Goal: Task Accomplishment & Management: Manage account settings

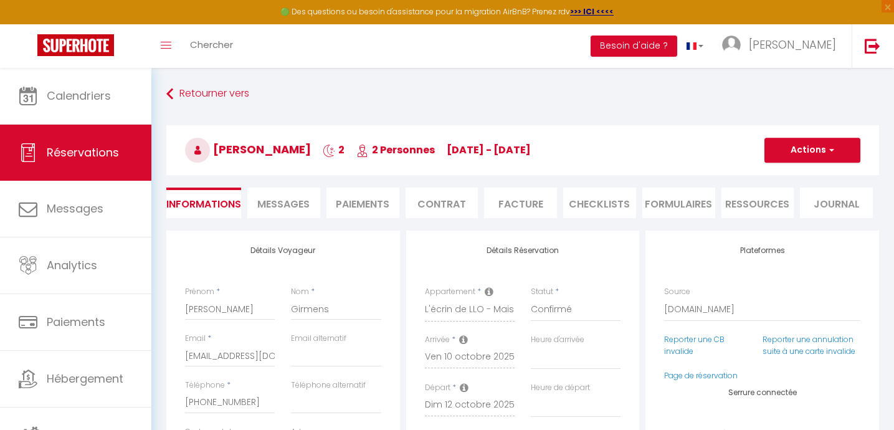
select select "56075"
select select
select select "14"
select select "2"
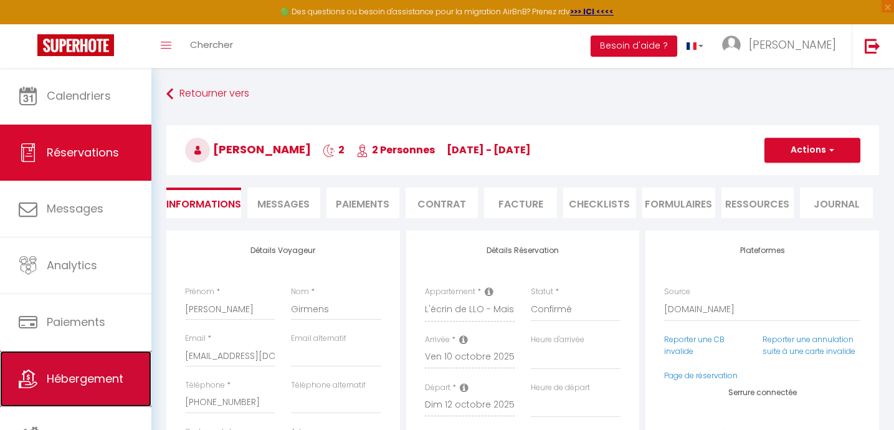
click at [78, 373] on span "Hébergement" at bounding box center [85, 378] width 77 height 16
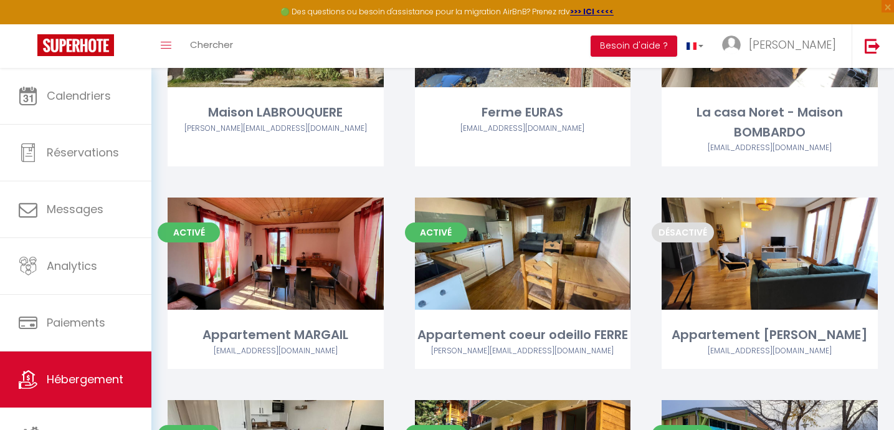
scroll to position [828, 0]
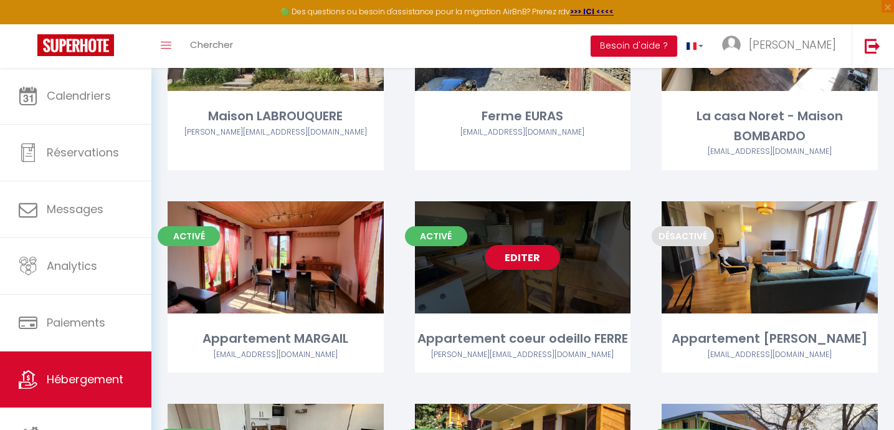
click at [474, 303] on div "Editer" at bounding box center [523, 257] width 216 height 112
select select "3"
select select "2"
select select "1"
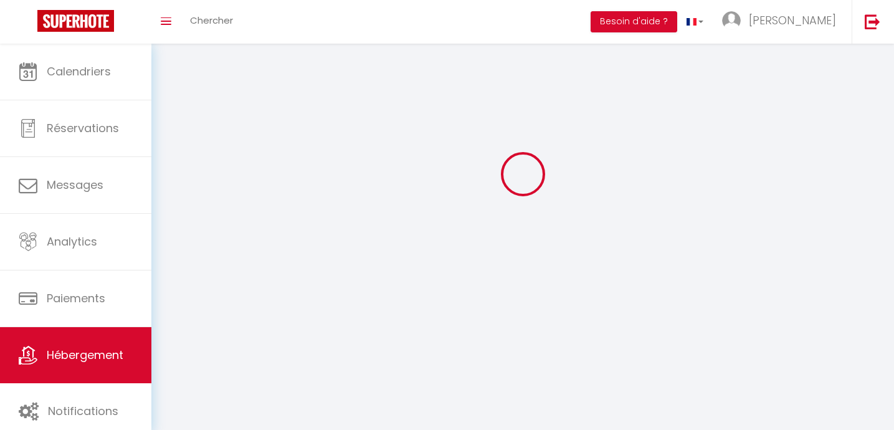
select select
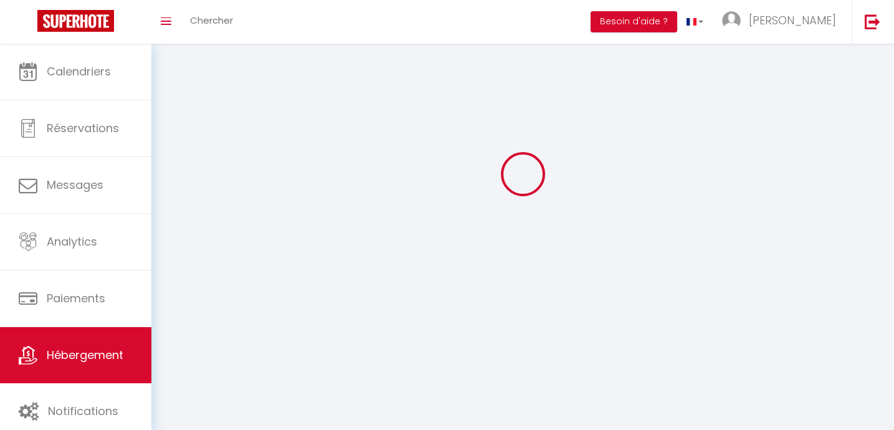
checkbox input "false"
select select
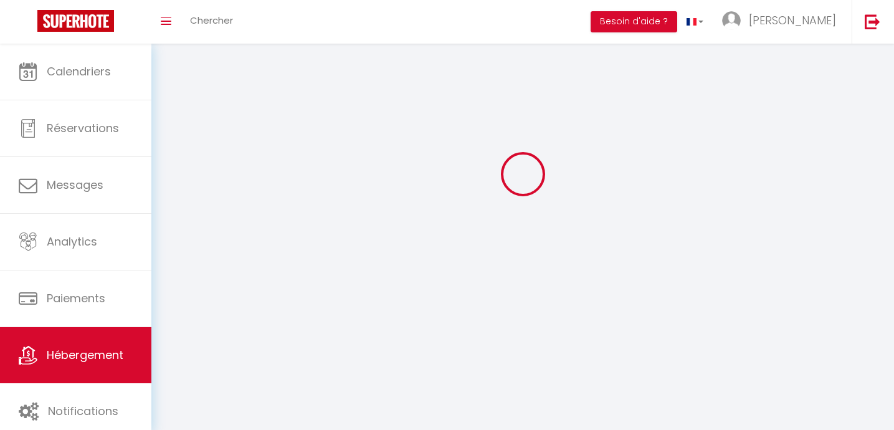
select select
select select "1"
select select
select select "28"
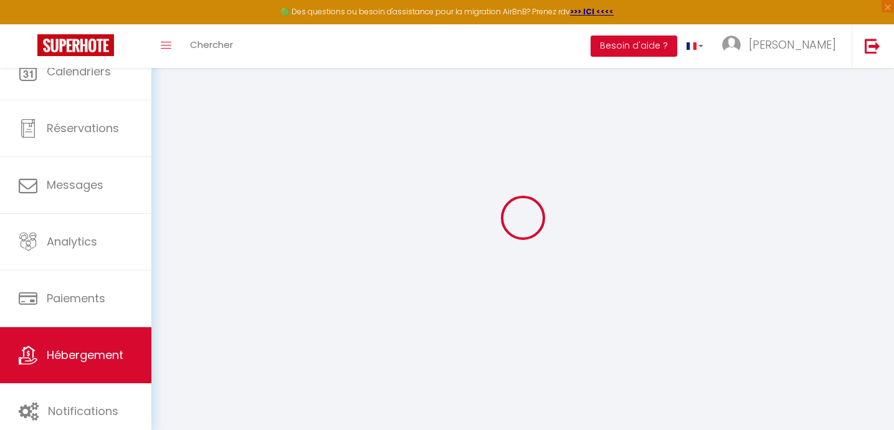
select select
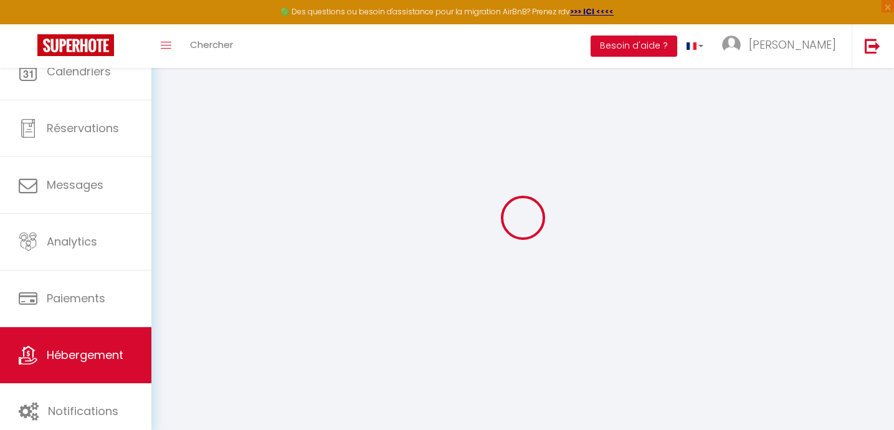
select select
checkbox input "false"
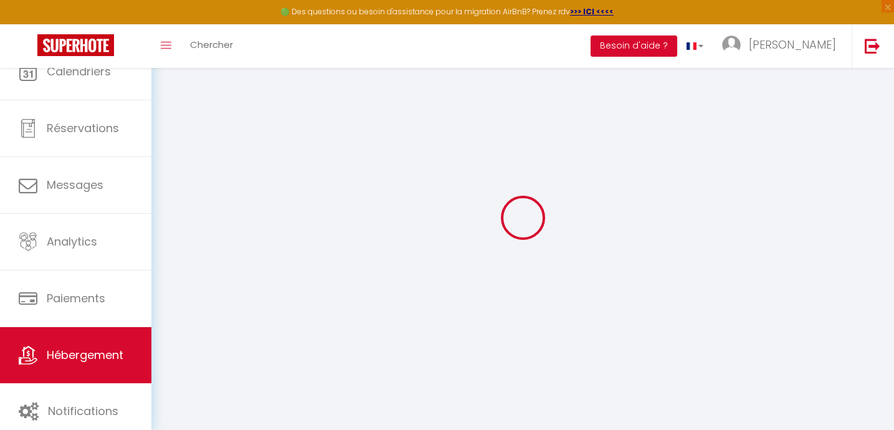
select select
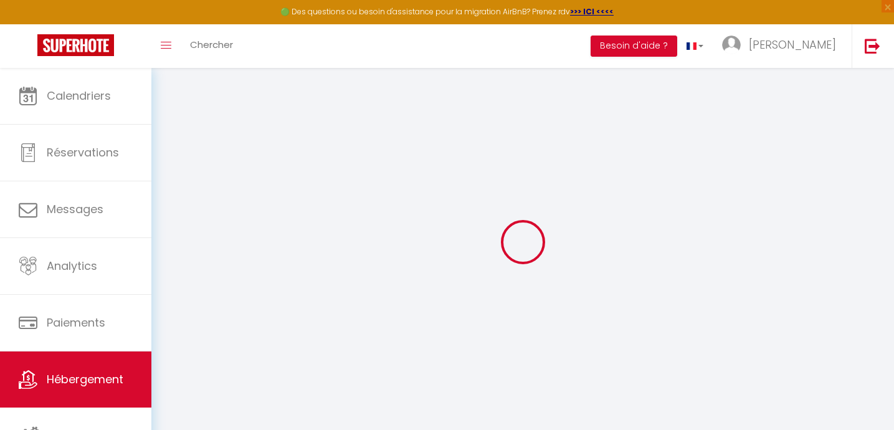
select select
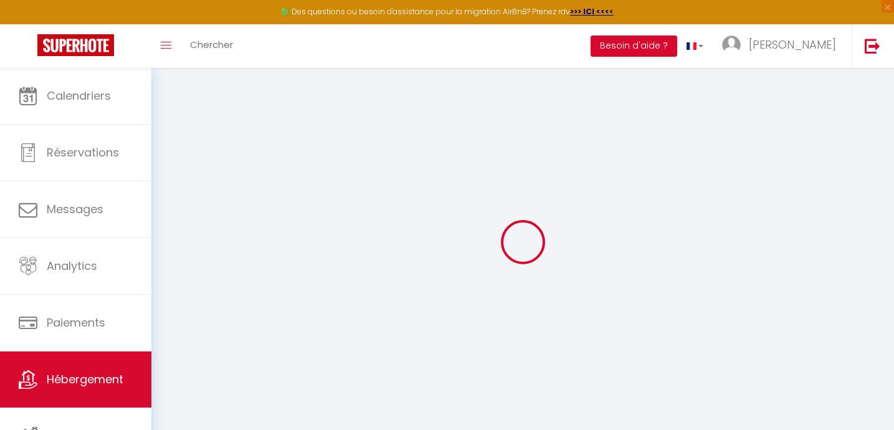
select select
checkbox input "false"
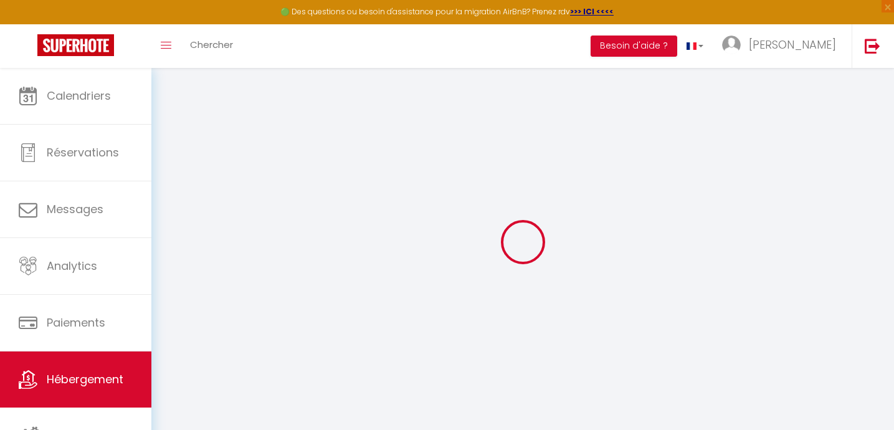
select select
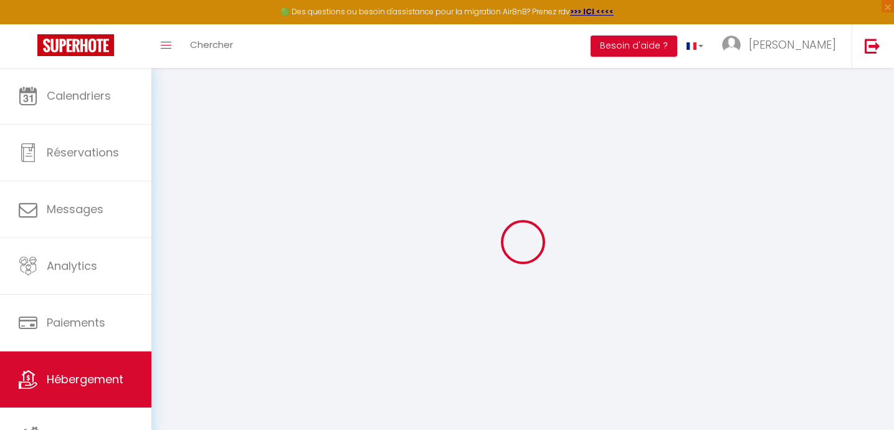
select select
checkbox input "false"
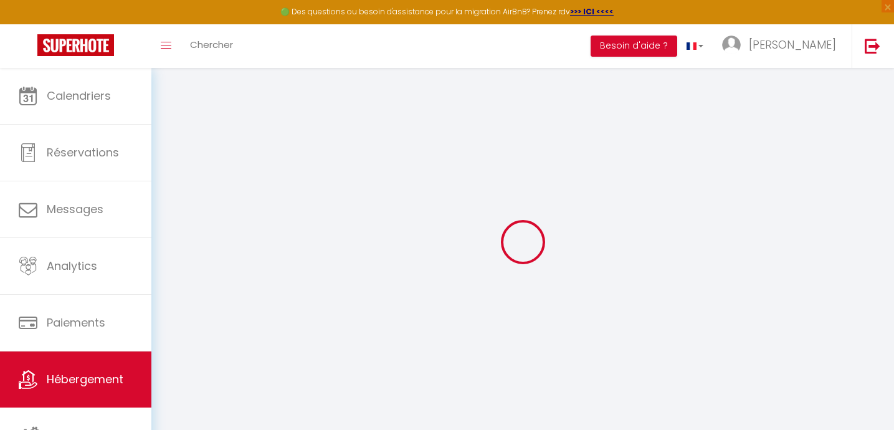
checkbox input "false"
select select
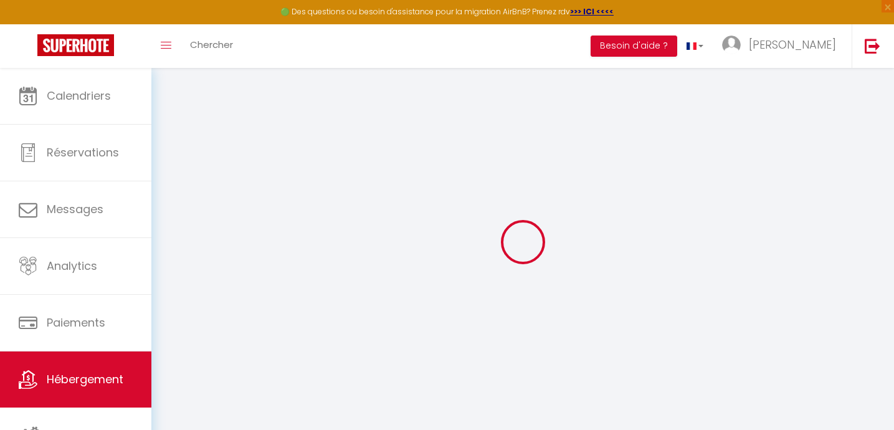
select select
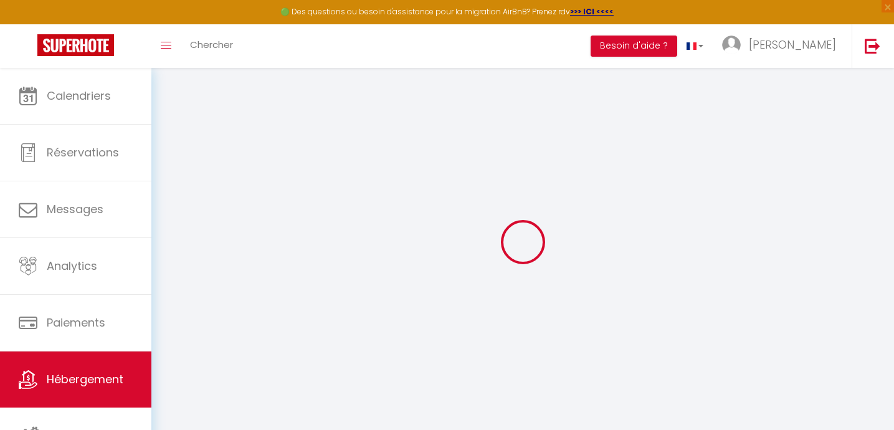
checkbox input "false"
select select
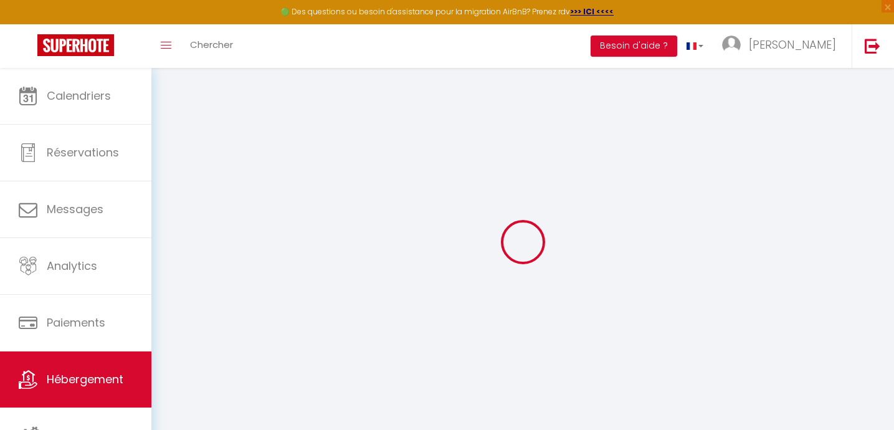
select select
type input "Appartement coeur odeillo FERRE"
type input "[PERSON_NAME] et [PERSON_NAME]"
type input "FERER"
type input "55"
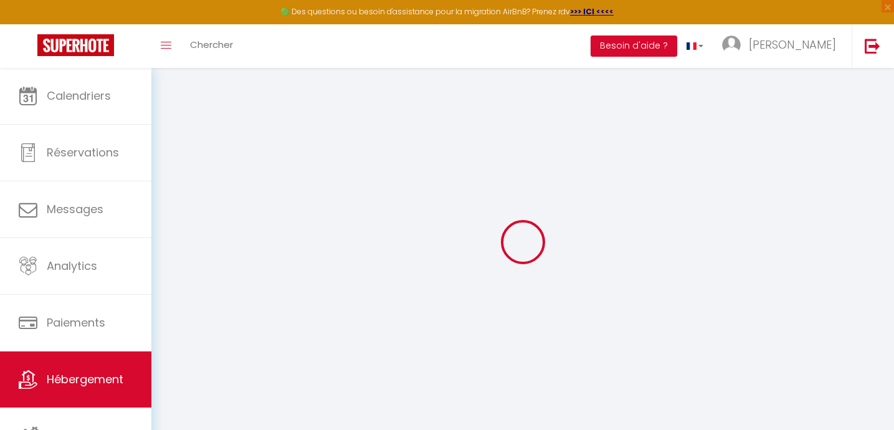
type input "45"
type input "200"
select select
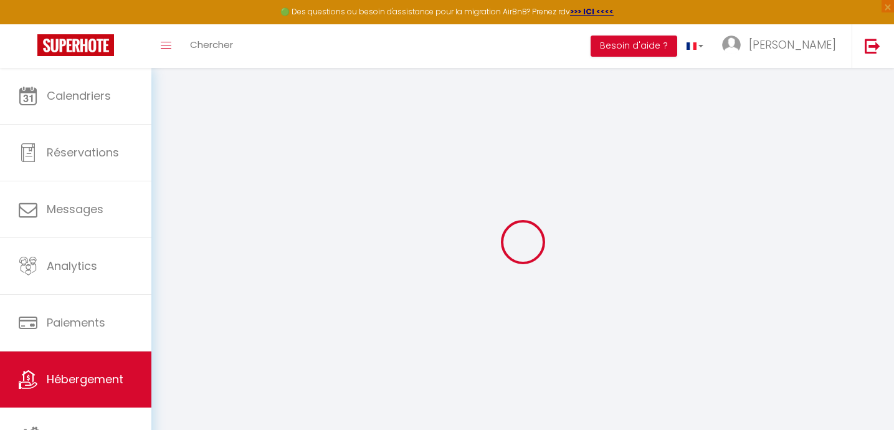
select select
type input "[STREET_ADDRESS]"
type input "66120"
type input "ODEILLO"
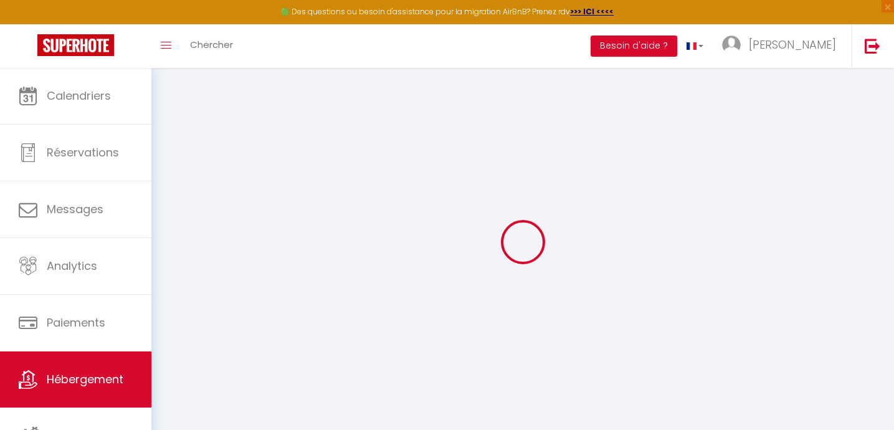
type input "[EMAIL_ADDRESS][DOMAIN_NAME]"
select select "11444"
checkbox input "false"
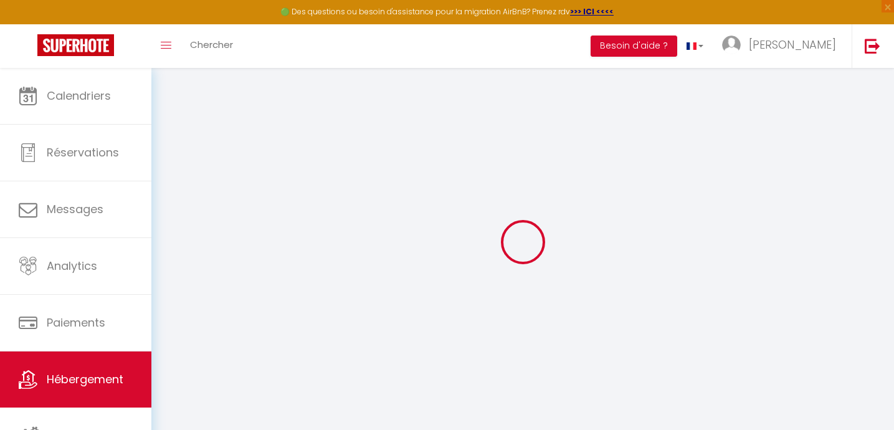
checkbox input "false"
type input "25"
type input "0"
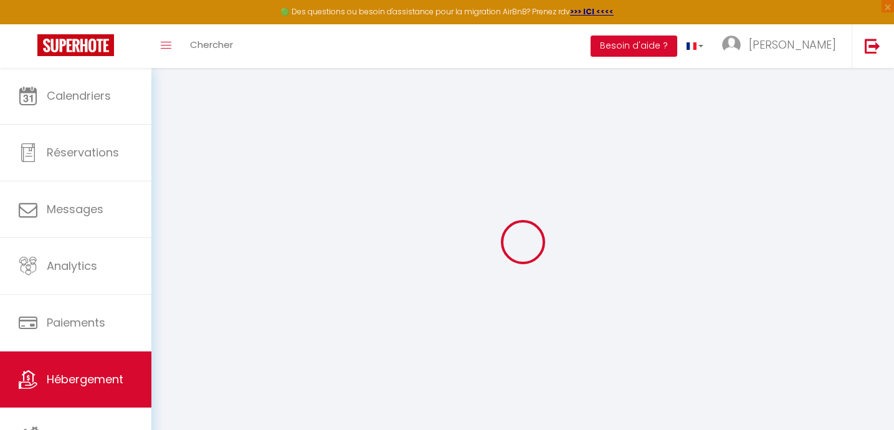
select select
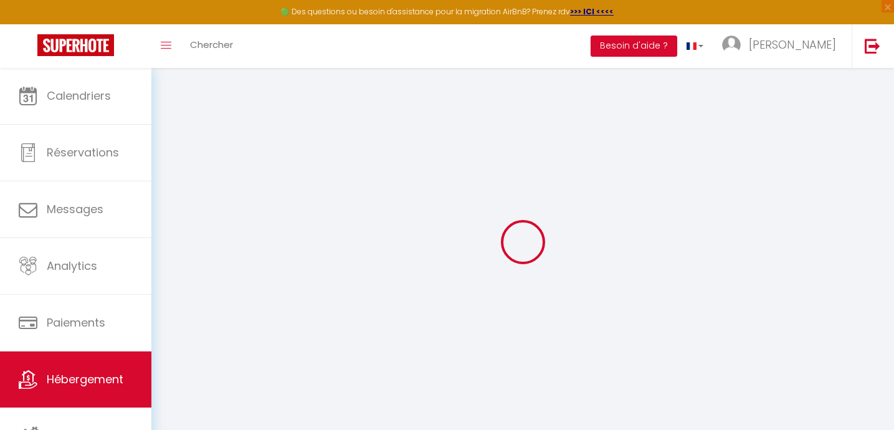
checkbox input "false"
select select
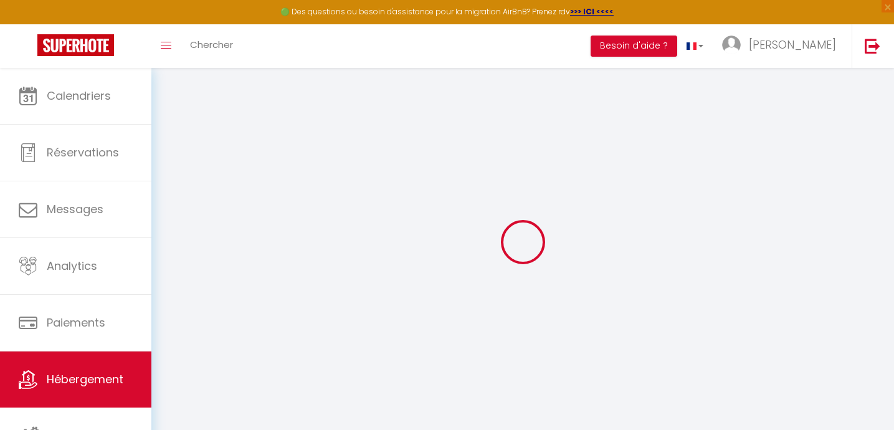
select select
checkbox input "false"
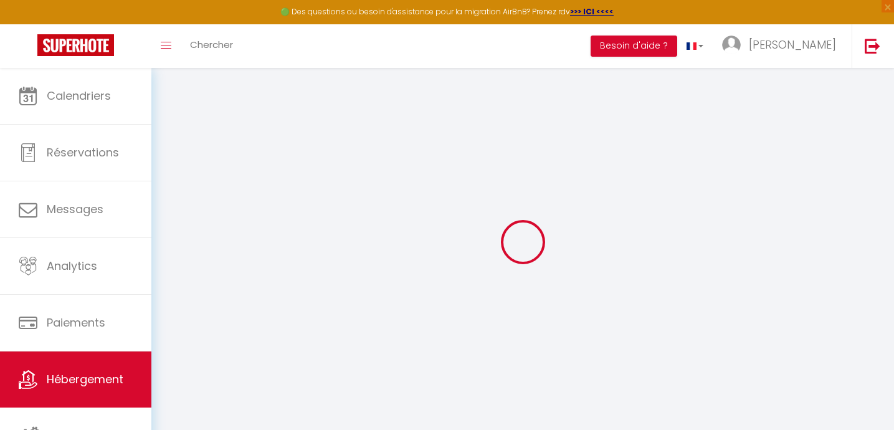
checkbox input "false"
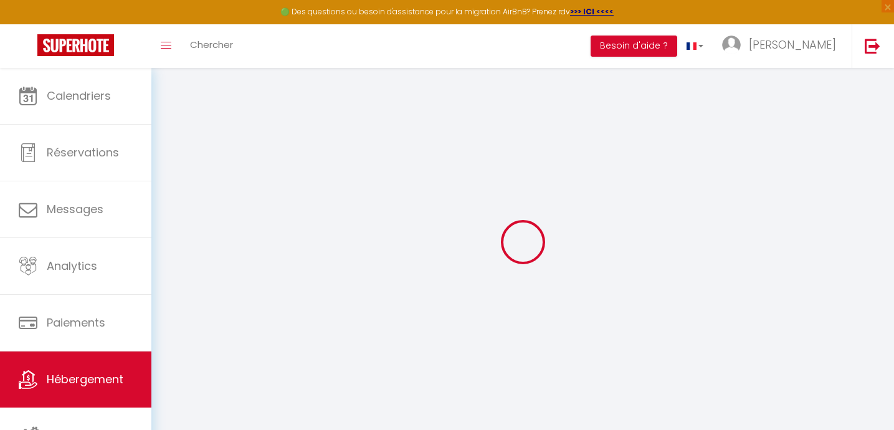
checkbox input "false"
select select "16:00"
select select "23:45"
select select "11:00"
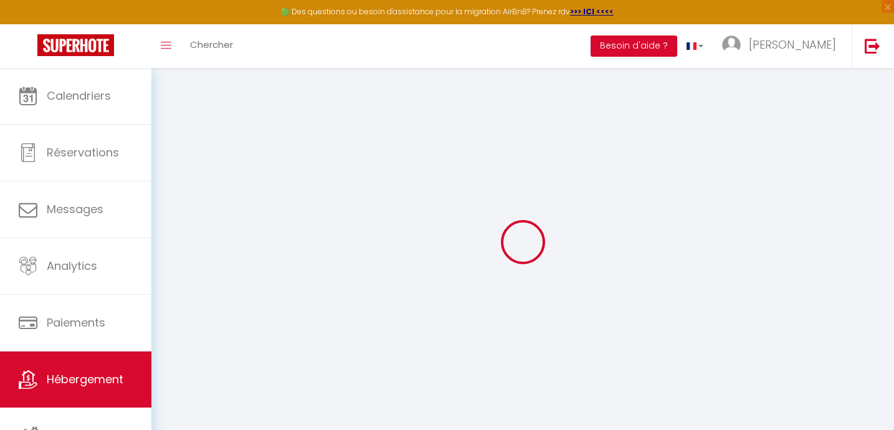
select select "30"
select select "120"
checkbox input "false"
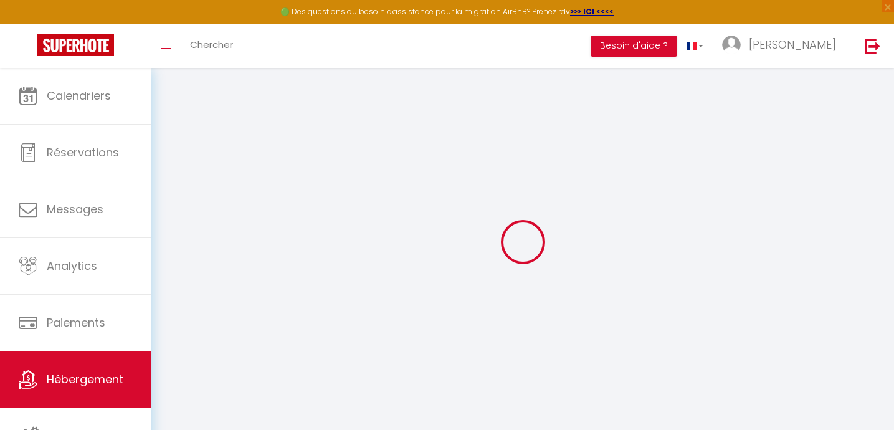
checkbox input "false"
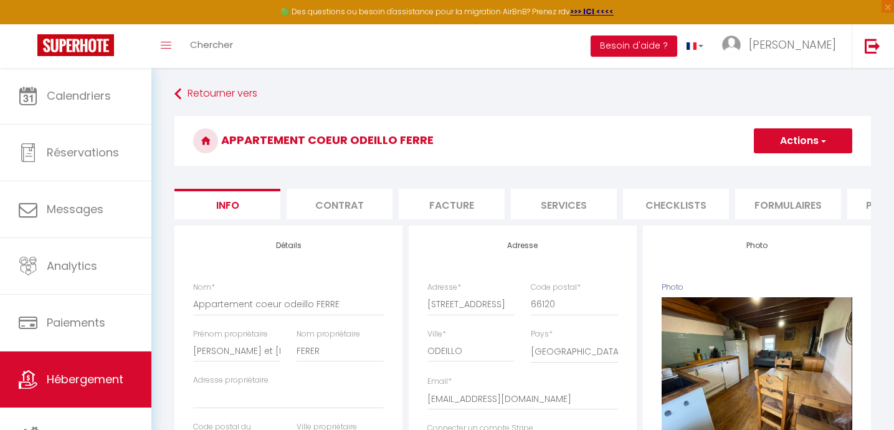
checkbox input "false"
click at [243, 304] on input "Appartement coeur odeillo FERRE" at bounding box center [288, 304] width 191 height 22
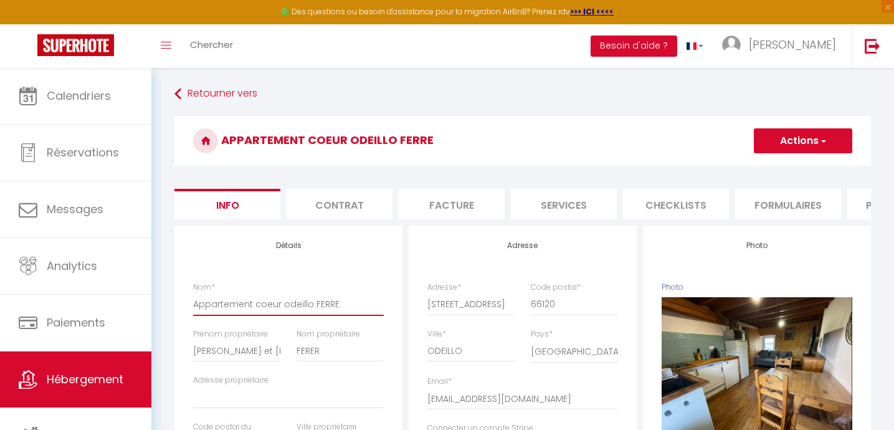
click at [243, 304] on input "Appartement coeur odeillo FERRE" at bounding box center [288, 304] width 191 height 22
type input "L"
checkbox input "false"
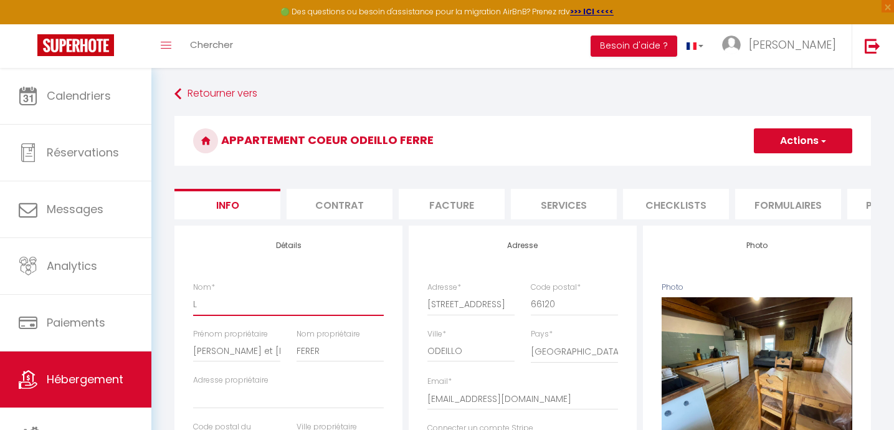
checkbox input "false"
type input "Le"
checkbox input "false"
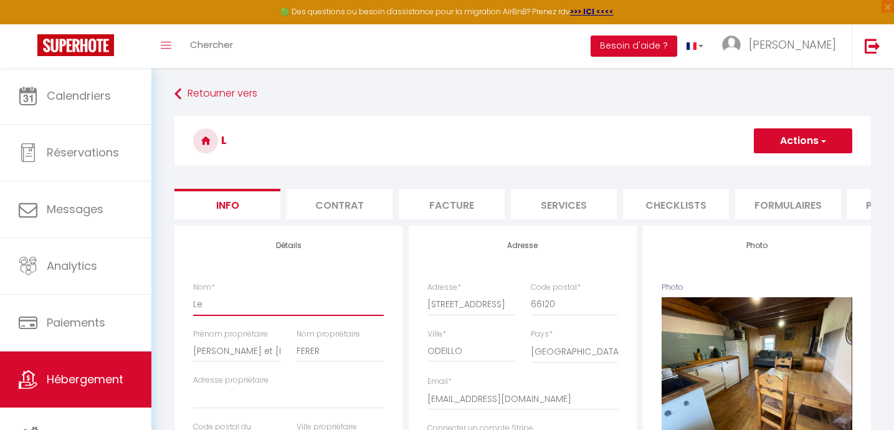
checkbox input "false"
type input "Le"
checkbox input "false"
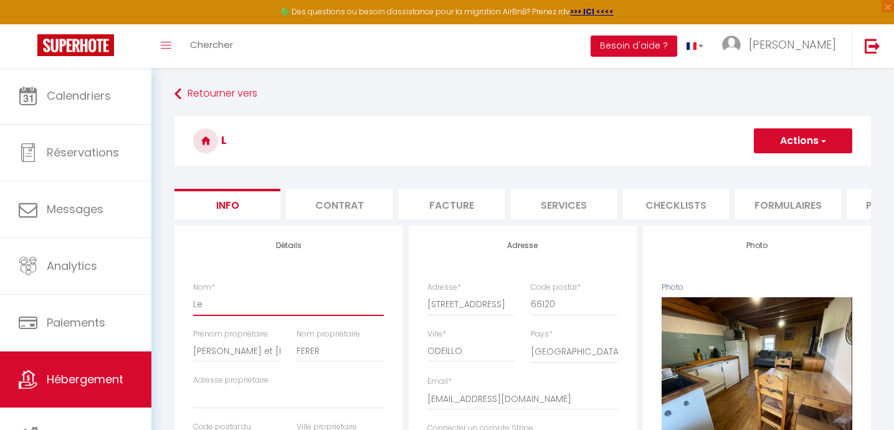
checkbox input "false"
type input "Le c"
checkbox input "false"
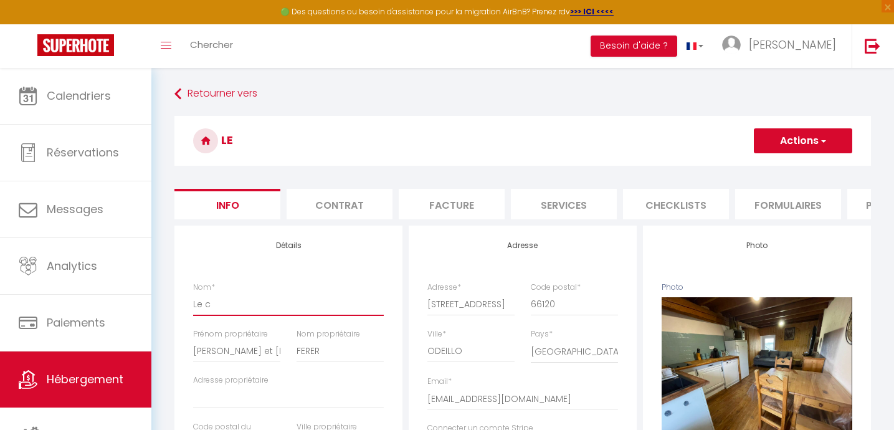
checkbox input "false"
type input "Le co"
checkbox input "false"
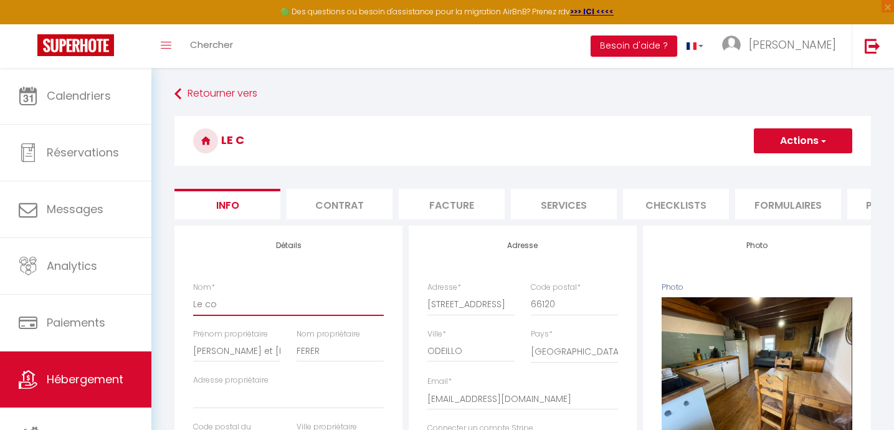
checkbox input "false"
type input "Le coe"
checkbox input "false"
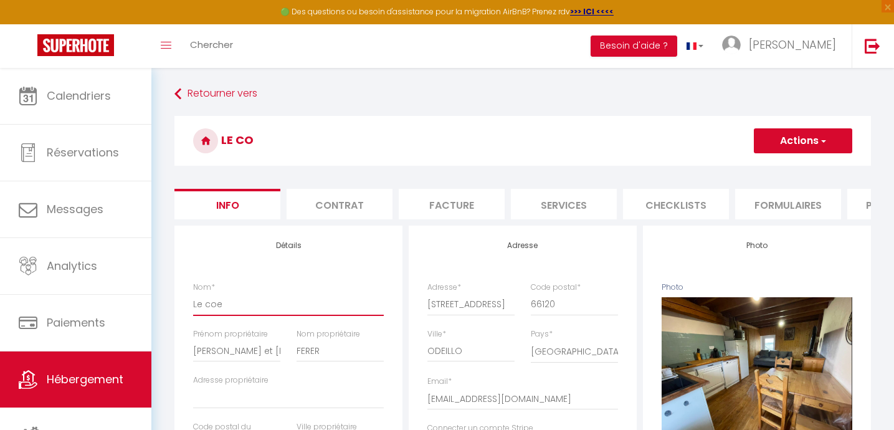
checkbox input "false"
type input "Le coeu"
checkbox input "false"
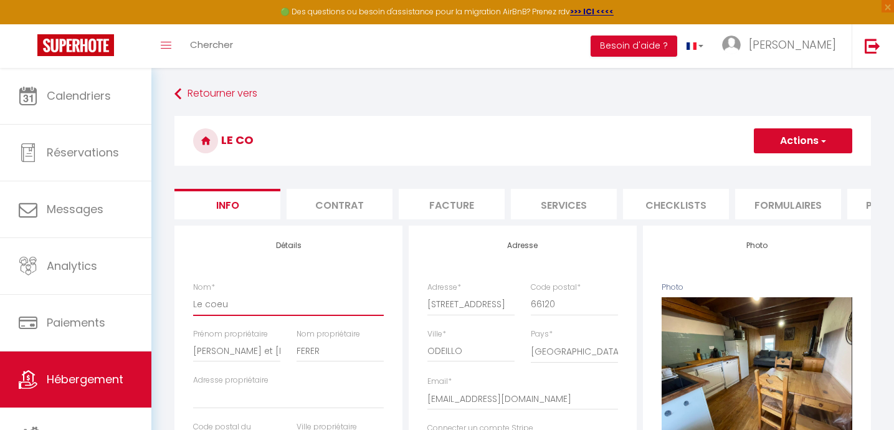
checkbox input "false"
type input "Le coeur"
checkbox input "false"
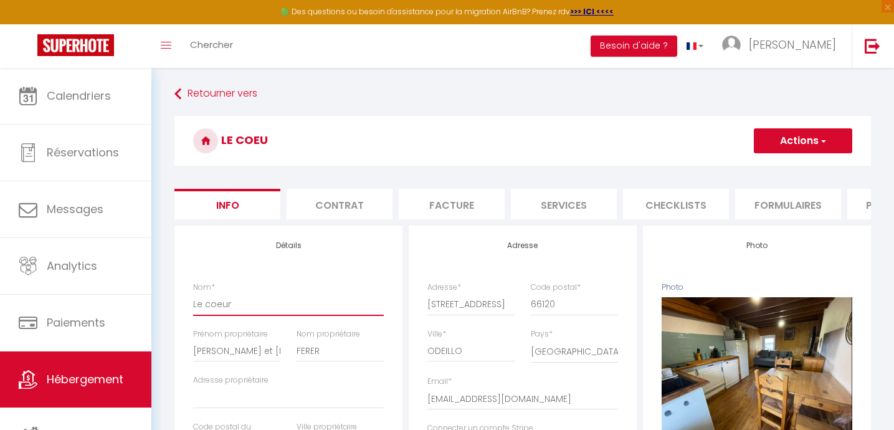
checkbox input "false"
type input "Le coeur"
checkbox input "false"
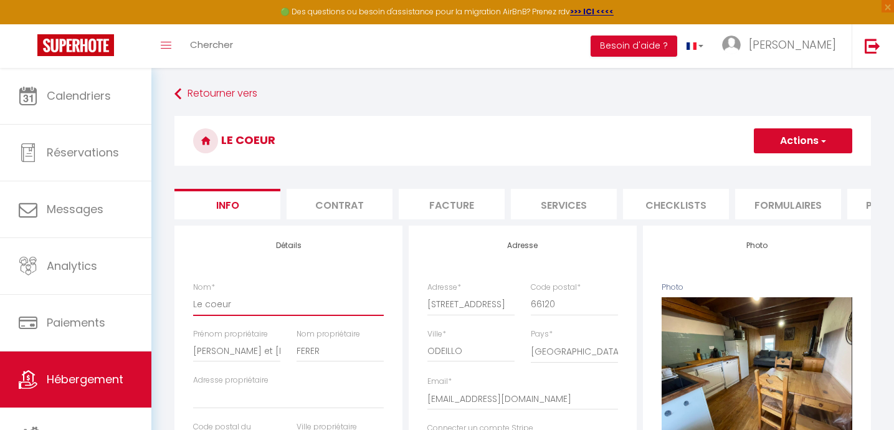
checkbox input "false"
type input "Le coeur d"
checkbox input "false"
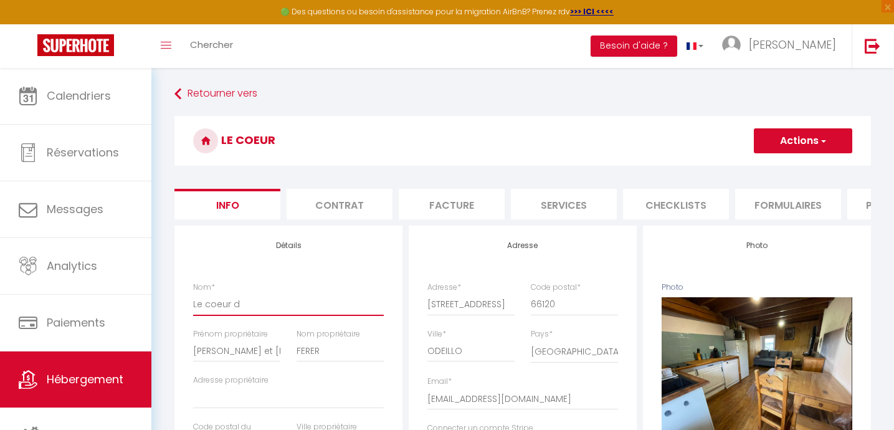
checkbox input "false"
type input "Le coeur d'"
checkbox input "false"
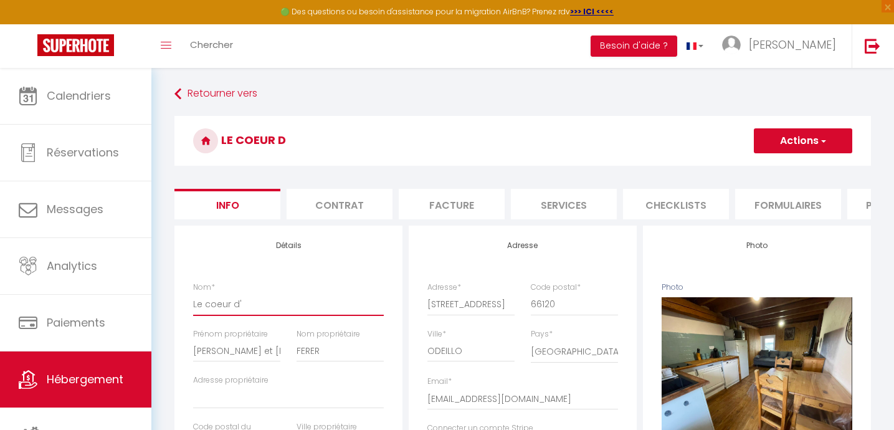
checkbox input "false"
type input "Le coeur d'o"
checkbox input "false"
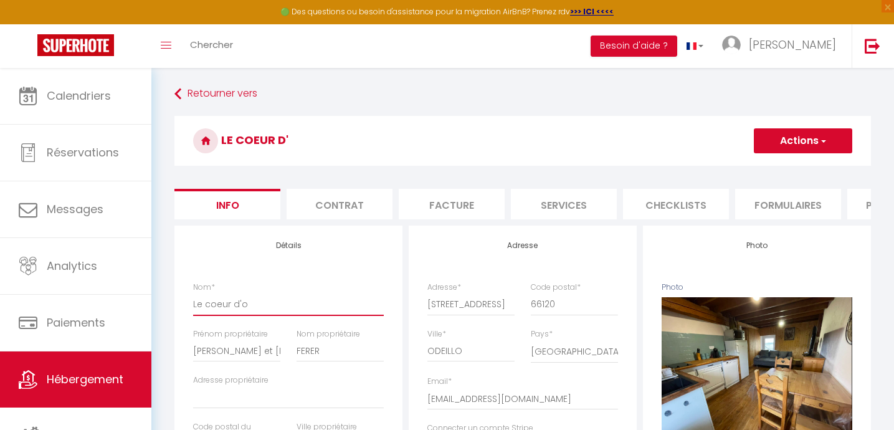
checkbox input "false"
type input "Le coeur d'od"
checkbox input "false"
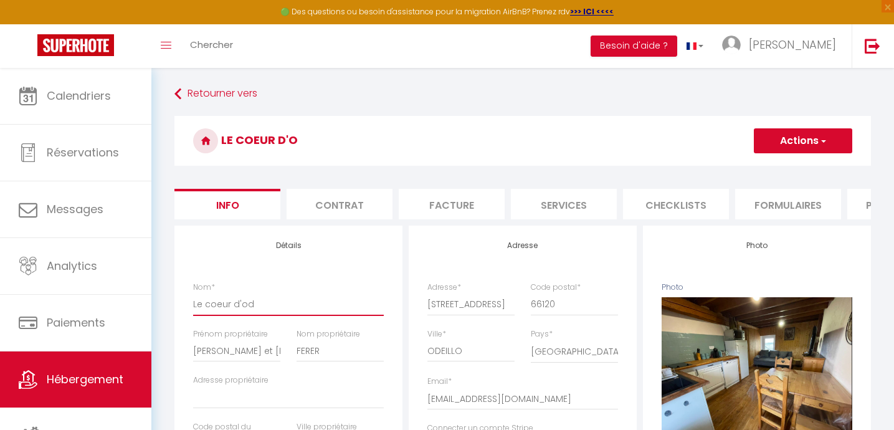
checkbox input "false"
type input "Le coeur d'ode"
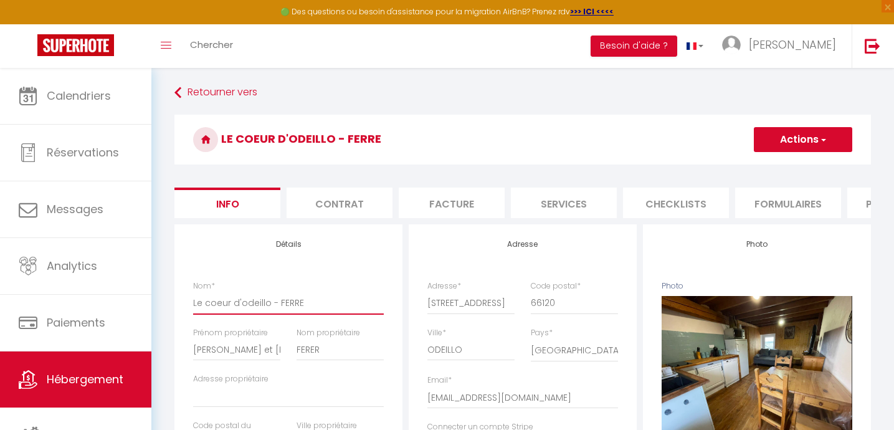
scroll to position [4, 0]
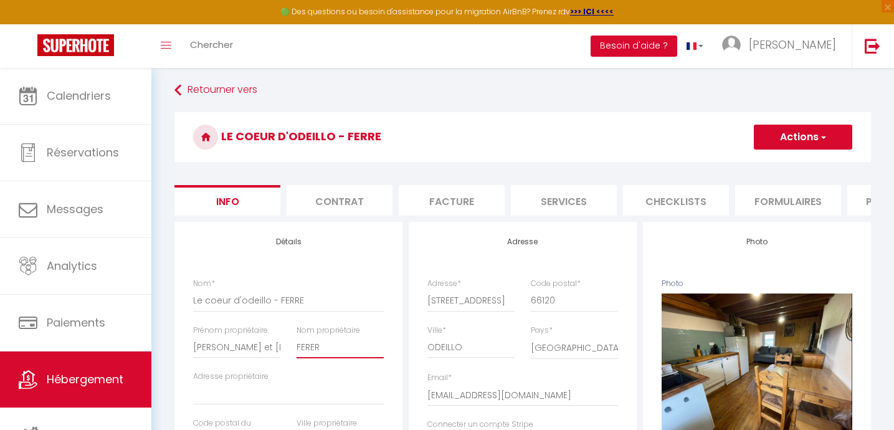
click at [326, 344] on input "FERER" at bounding box center [339, 347] width 87 height 22
click at [806, 140] on button "Actions" at bounding box center [802, 137] width 98 height 25
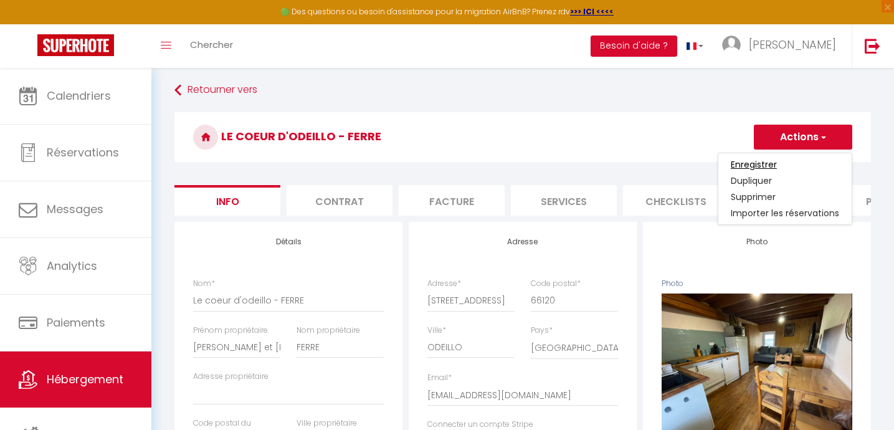
click at [758, 163] on input "Enregistrer" at bounding box center [753, 164] width 46 height 12
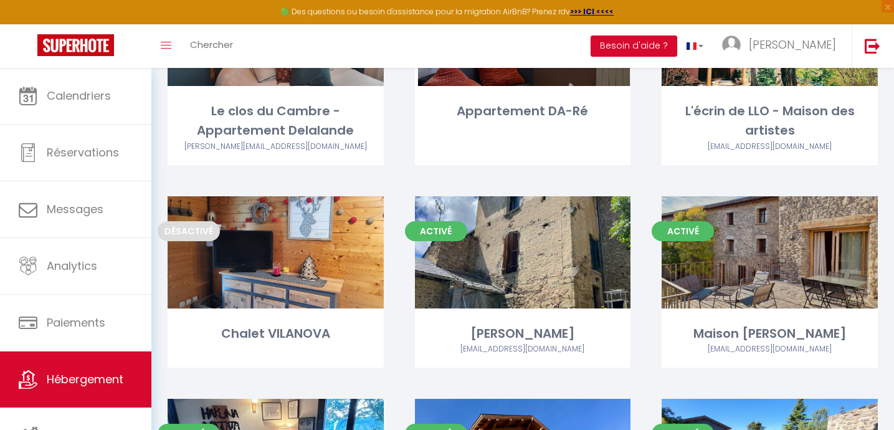
scroll to position [188, 0]
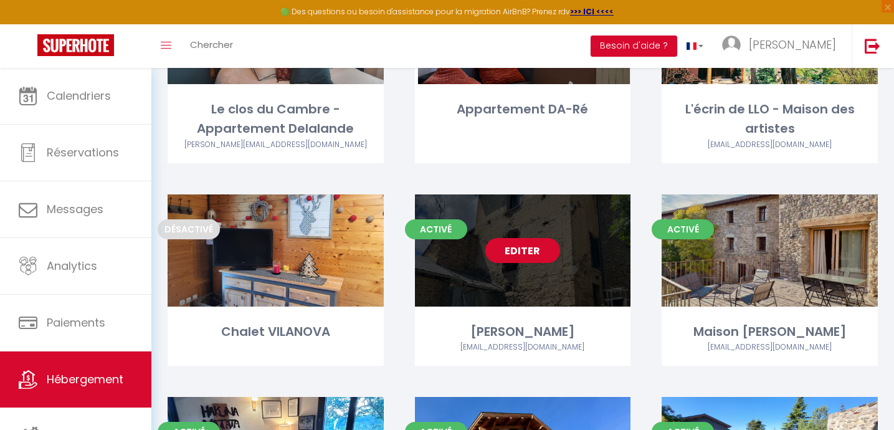
click at [517, 247] on link "Editer" at bounding box center [522, 250] width 75 height 25
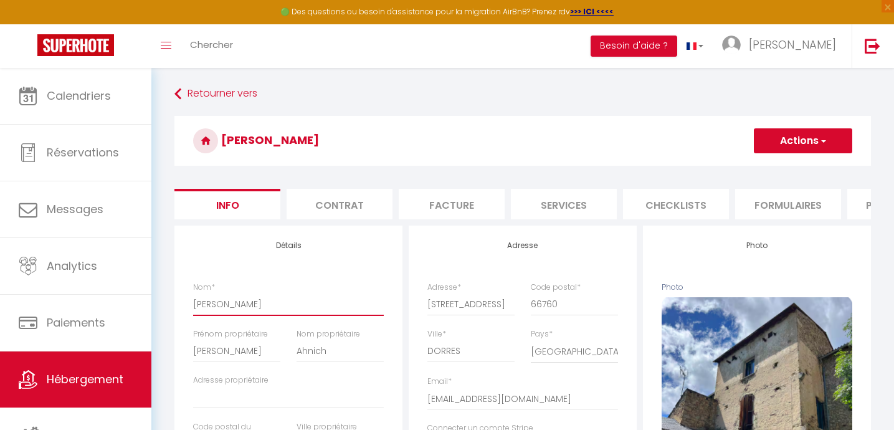
click at [193, 303] on input "[PERSON_NAME]" at bounding box center [288, 304] width 191 height 22
click at [273, 305] on input "Cal [PERSON_NAME]" at bounding box center [288, 304] width 191 height 22
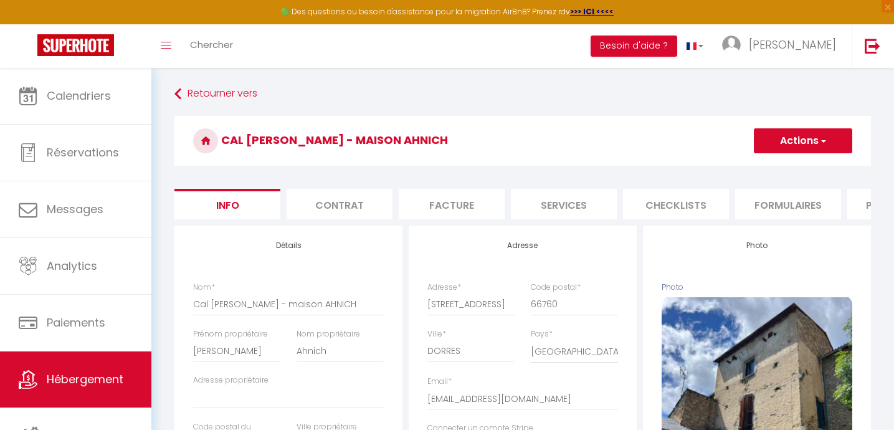
click at [772, 139] on button "Actions" at bounding box center [802, 140] width 98 height 25
click at [753, 167] on input "Enregistrer" at bounding box center [753, 168] width 46 height 12
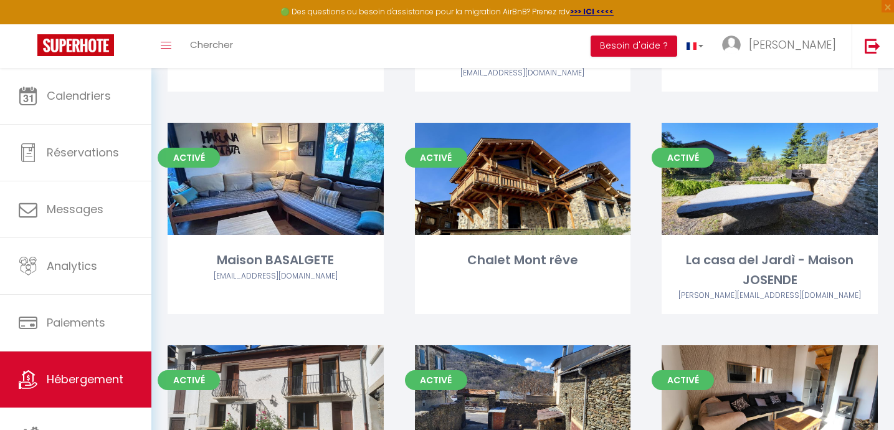
scroll to position [487, 0]
